Goal: Task Accomplishment & Management: Use online tool/utility

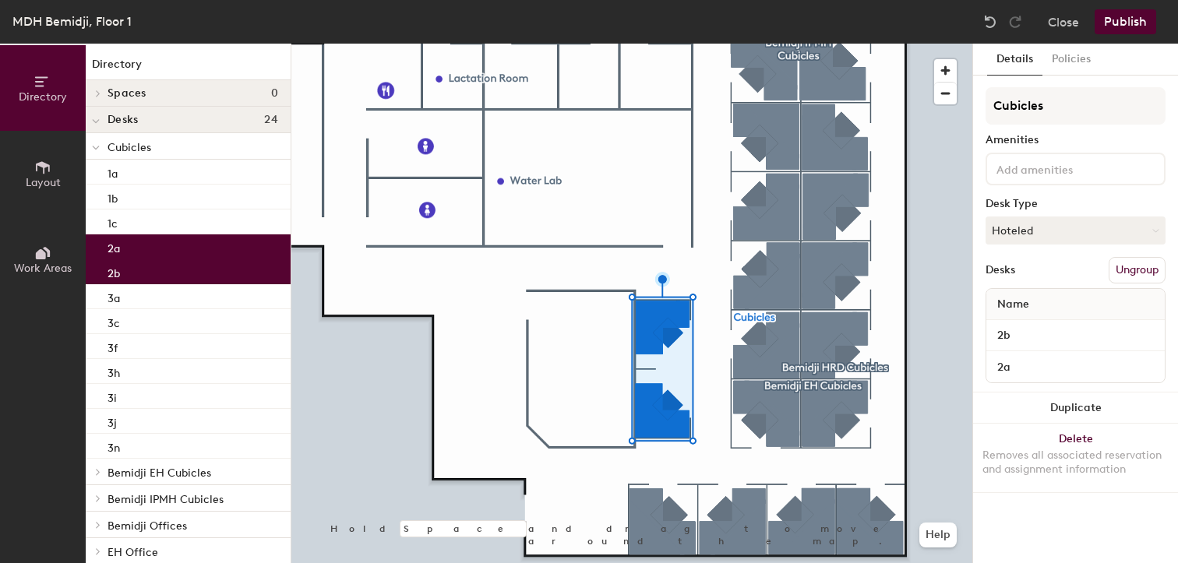
click at [1134, 275] on button "Ungroup" at bounding box center [1137, 270] width 57 height 26
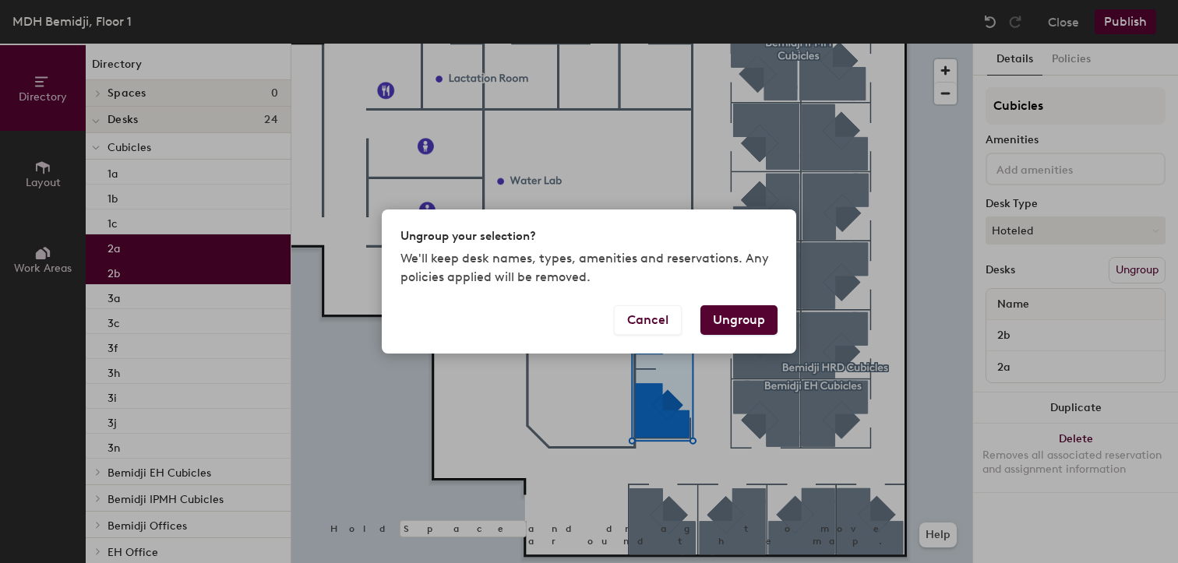
click at [743, 320] on button "Ungroup" at bounding box center [738, 320] width 77 height 30
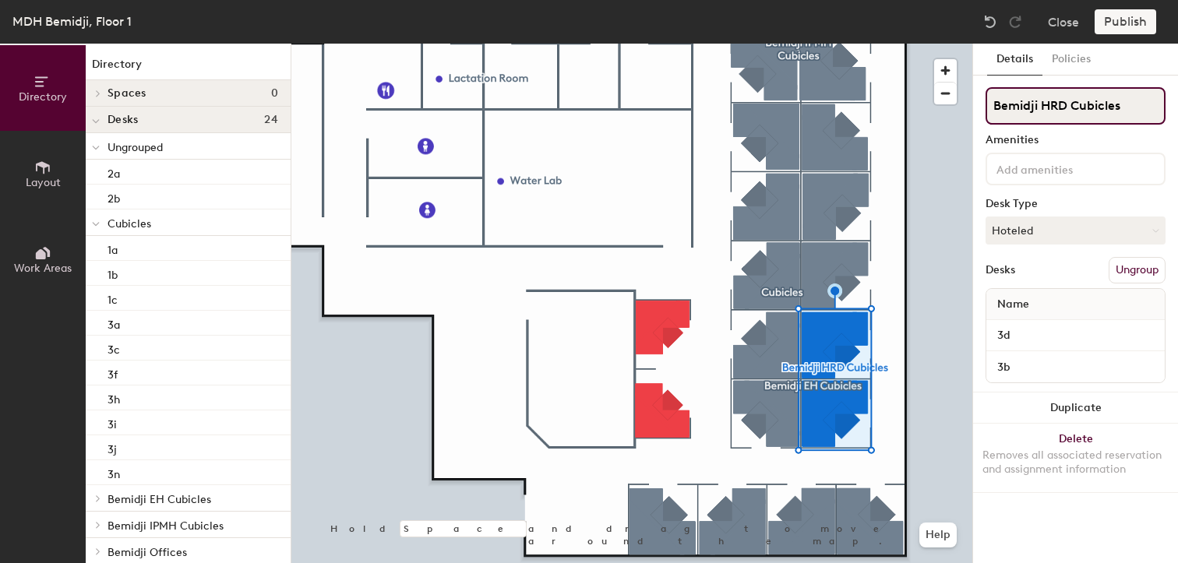
drag, startPoint x: 1128, startPoint y: 105, endPoint x: 975, endPoint y: 115, distance: 153.8
click at [975, 115] on div "Details Policies Bemidji HRD Cubicles Amenities Desk Type Hoteled Desks Ungroup…" at bounding box center [1075, 304] width 205 height 520
click at [1131, 270] on button "Ungroup" at bounding box center [1137, 270] width 57 height 26
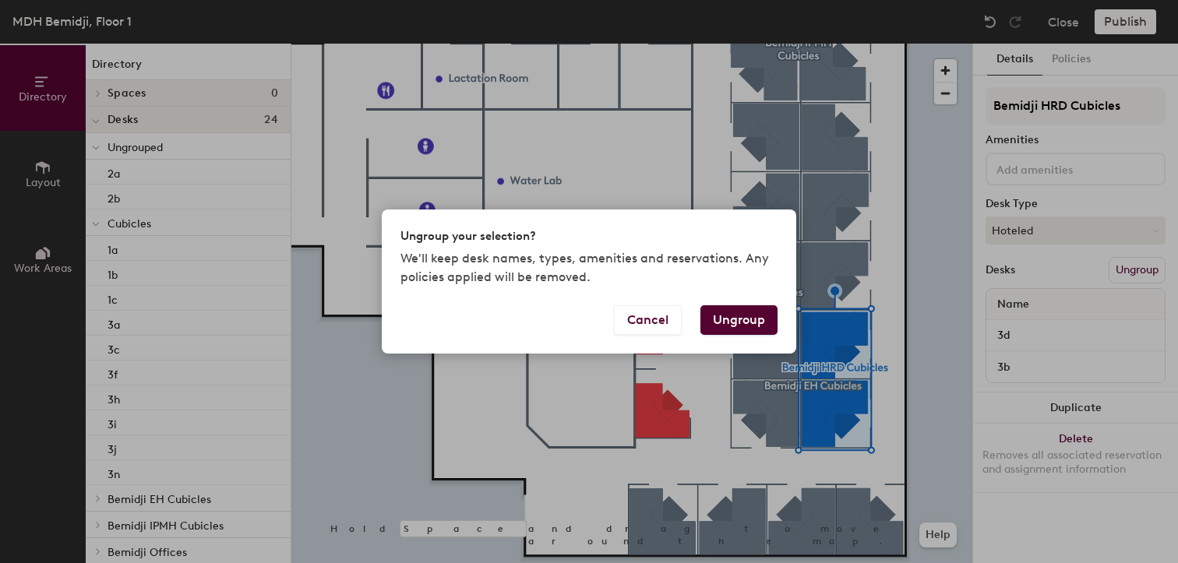
click at [740, 320] on button "Ungroup" at bounding box center [738, 320] width 77 height 30
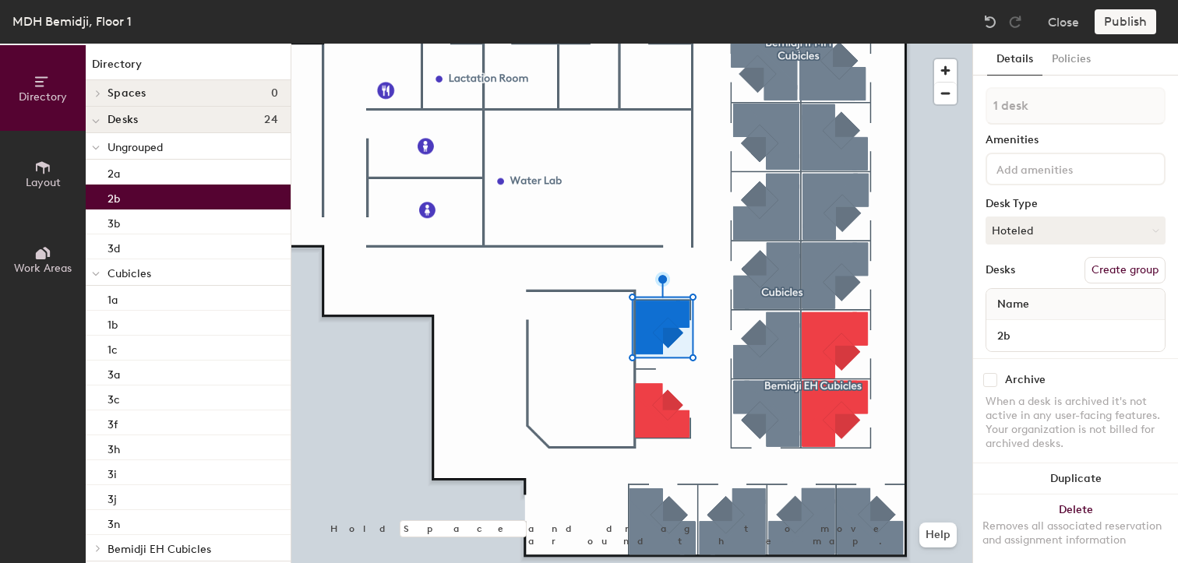
type input "2 desks"
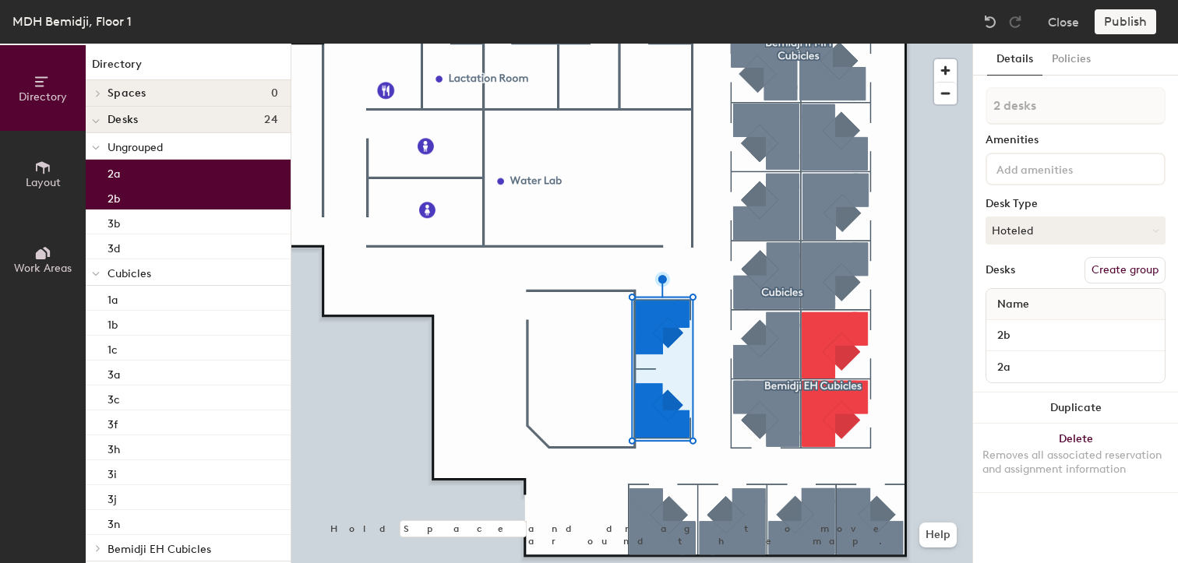
click at [1117, 267] on button "Create group" at bounding box center [1125, 270] width 81 height 26
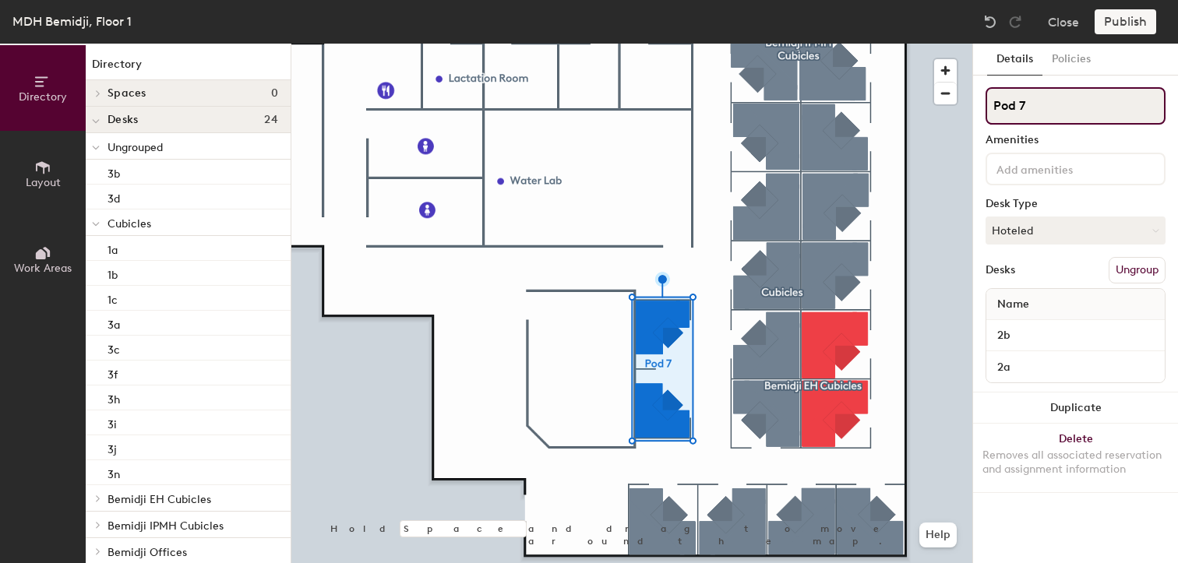
click at [954, 111] on div "Directory Layout Work Areas Directory Spaces 0 Desks 24 Ungrouped 3b 3d Cubicle…" at bounding box center [589, 304] width 1178 height 520
paste input "Bemidji HRD Cubicles"
type input "Bemidji HRD Cubicles"
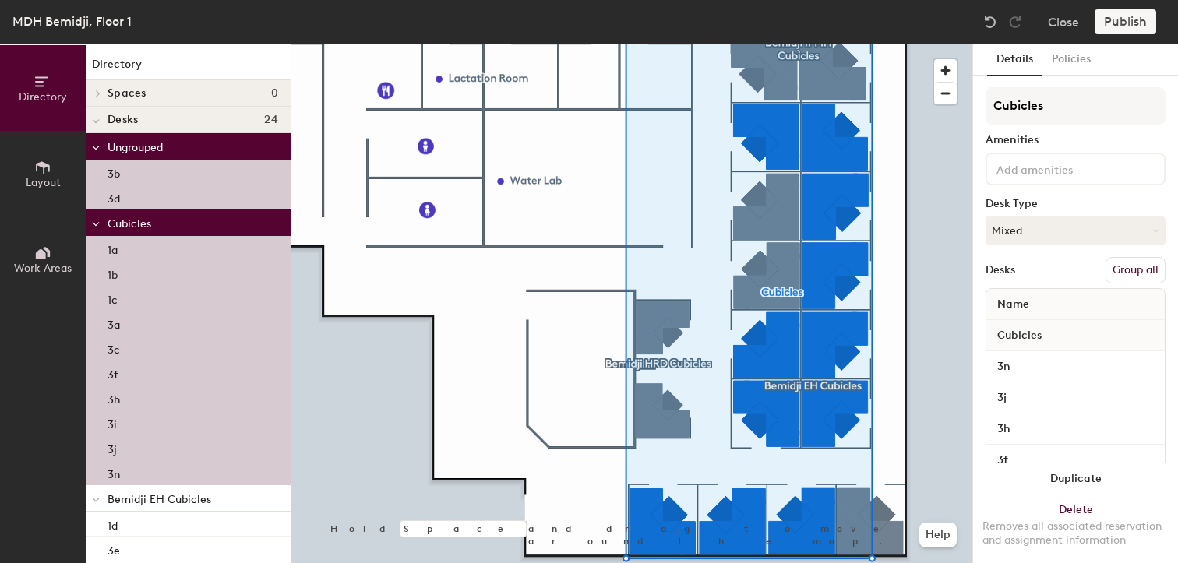
click at [1126, 273] on button "Group all" at bounding box center [1136, 270] width 60 height 26
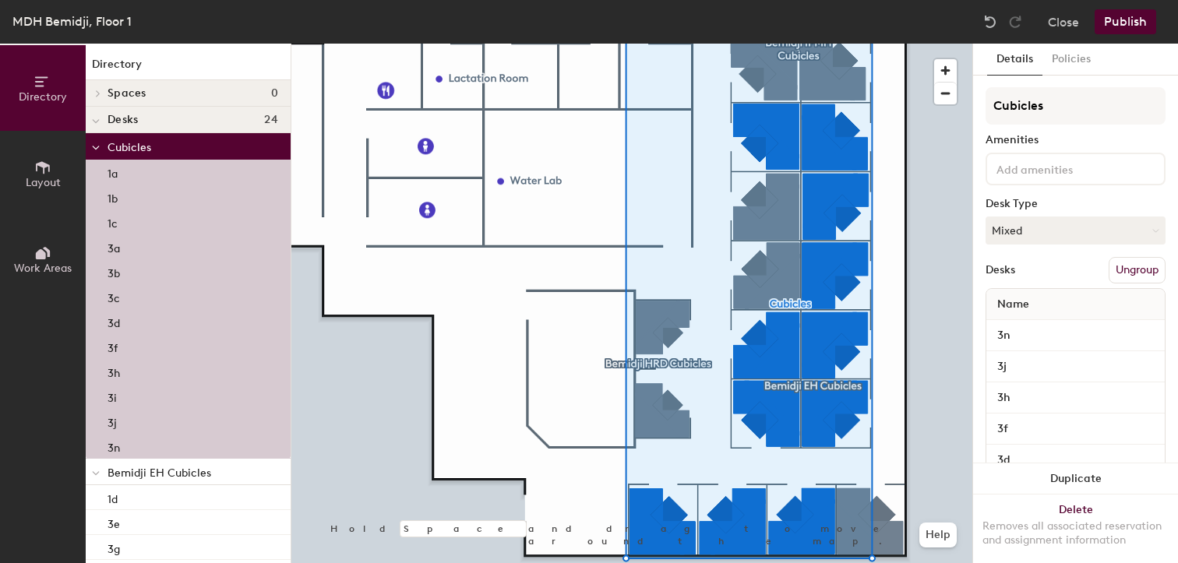
click at [1120, 25] on button "Publish" at bounding box center [1126, 21] width 62 height 25
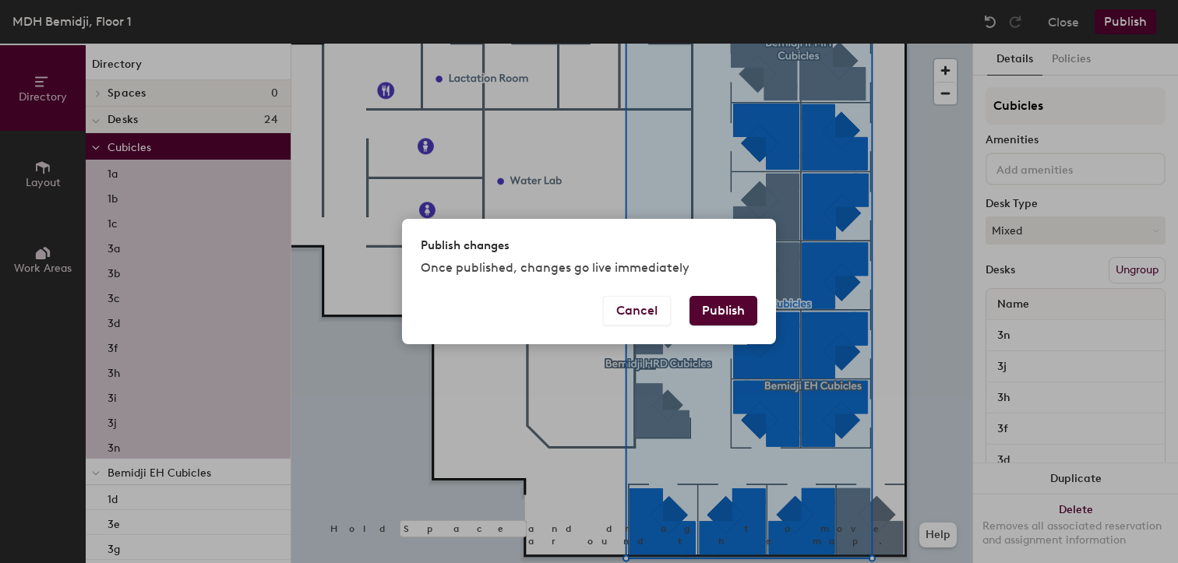
click at [744, 309] on button "Publish" at bounding box center [724, 311] width 68 height 30
